Goal: Book appointment/travel/reservation

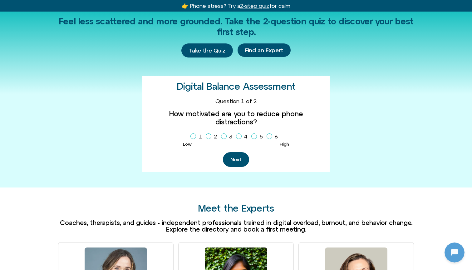
scroll to position [183, 0]
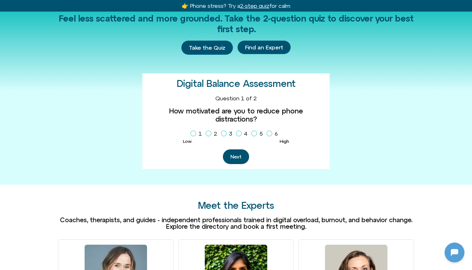
click at [215, 132] on icon "Homepage Sign Up" at bounding box center [224, 133] width 4 height 3
click at [215, 149] on button "Next" at bounding box center [236, 156] width 26 height 15
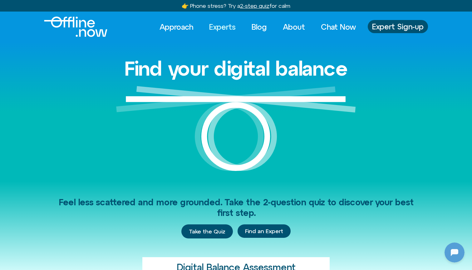
scroll to position [0, 0]
click at [215, 27] on link "Experts" at bounding box center [222, 27] width 38 height 14
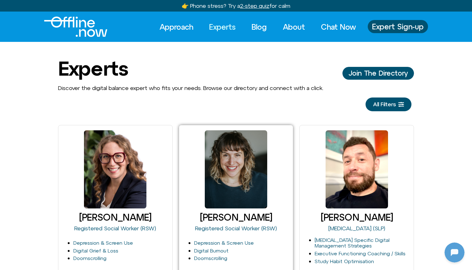
scroll to position [656, 0]
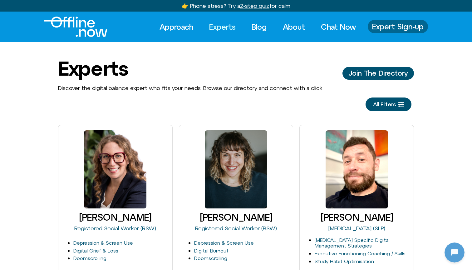
click at [405, 27] on span "Expert Sign-up" at bounding box center [397, 26] width 51 height 8
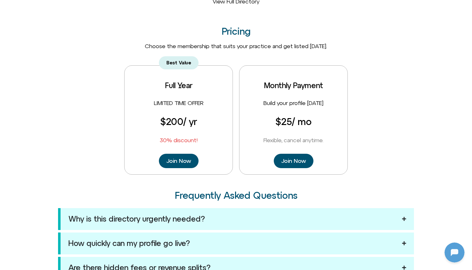
scroll to position [192, 0]
drag, startPoint x: 359, startPoint y: 4, endPoint x: 89, endPoint y: 162, distance: 313.3
click at [89, 162] on div "Best Value Full Year LIMITED TIME OFFER $200 / yr 30% discount! Join Now Monthl…" at bounding box center [236, 119] width 356 height 109
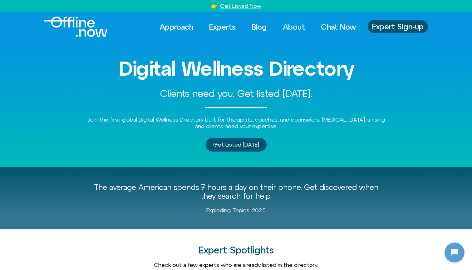
scroll to position [0, 0]
click at [221, 30] on link "Experts" at bounding box center [222, 27] width 38 height 14
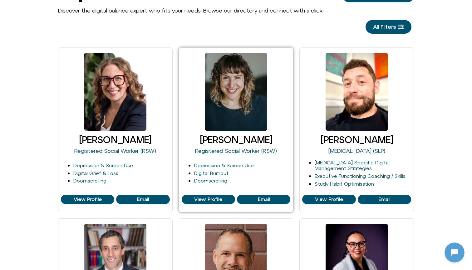
scroll to position [656, 0]
click at [236, 141] on h3 "Cleo Haber" at bounding box center [236, 139] width 109 height 10
click at [222, 198] on span "View Profile" at bounding box center [208, 199] width 28 height 6
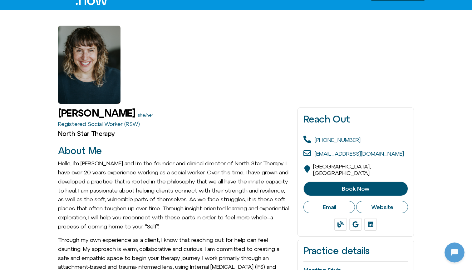
scroll to position [656, 0]
click at [353, 185] on span "Book Now" at bounding box center [355, 188] width 27 height 6
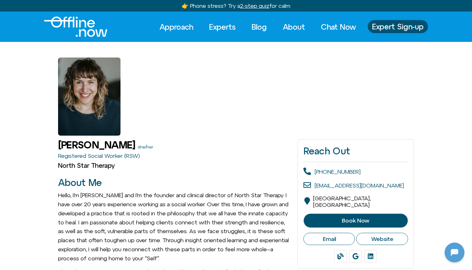
scroll to position [0, 0]
click at [388, 235] on span "Website" at bounding box center [382, 238] width 22 height 7
click at [377, 25] on span "Expert Sign-up" at bounding box center [397, 26] width 51 height 8
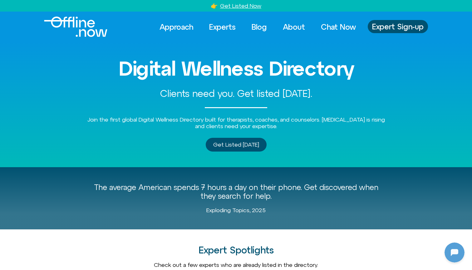
click at [88, 29] on img "Logo" at bounding box center [75, 27] width 63 height 20
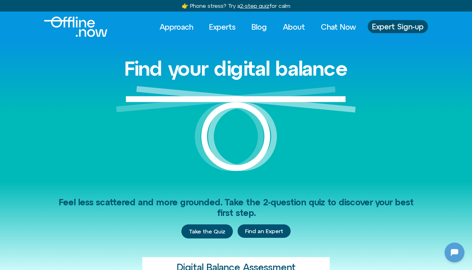
scroll to position [656, 0]
click at [383, 25] on span "Expert Sign-up" at bounding box center [397, 26] width 51 height 8
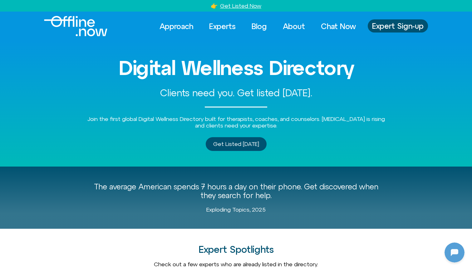
scroll to position [656, 0]
